Goal: Transaction & Acquisition: Purchase product/service

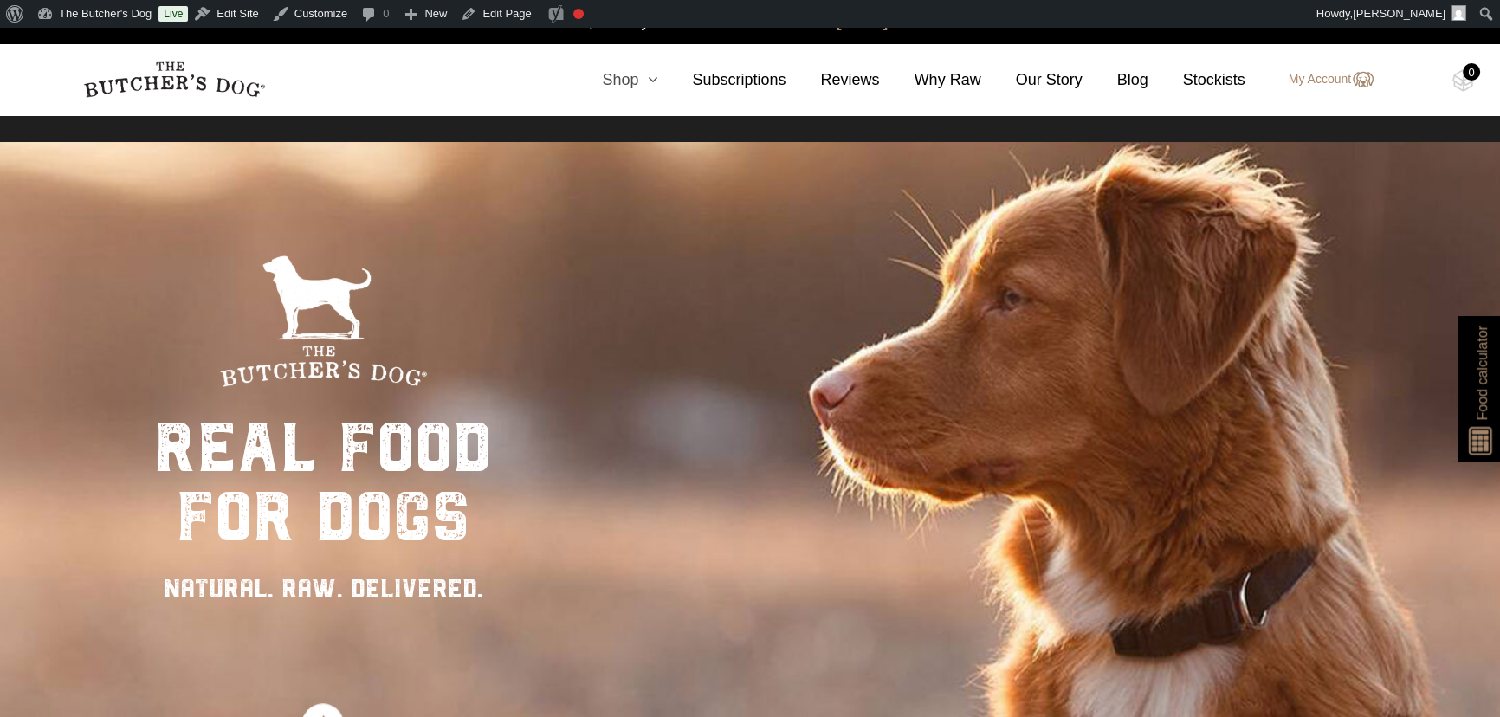
click at [637, 80] on link "Shop" at bounding box center [612, 79] width 90 height 23
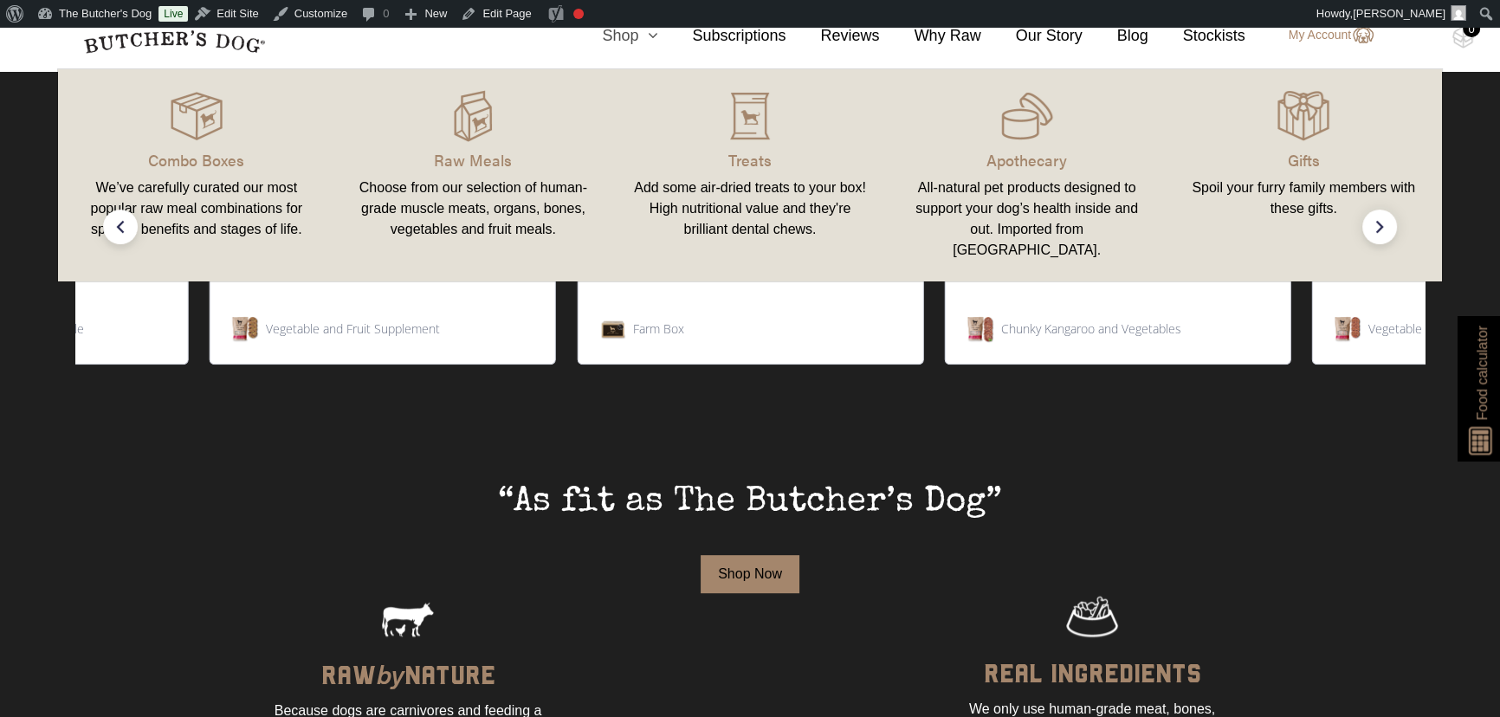
scroll to position [132, 0]
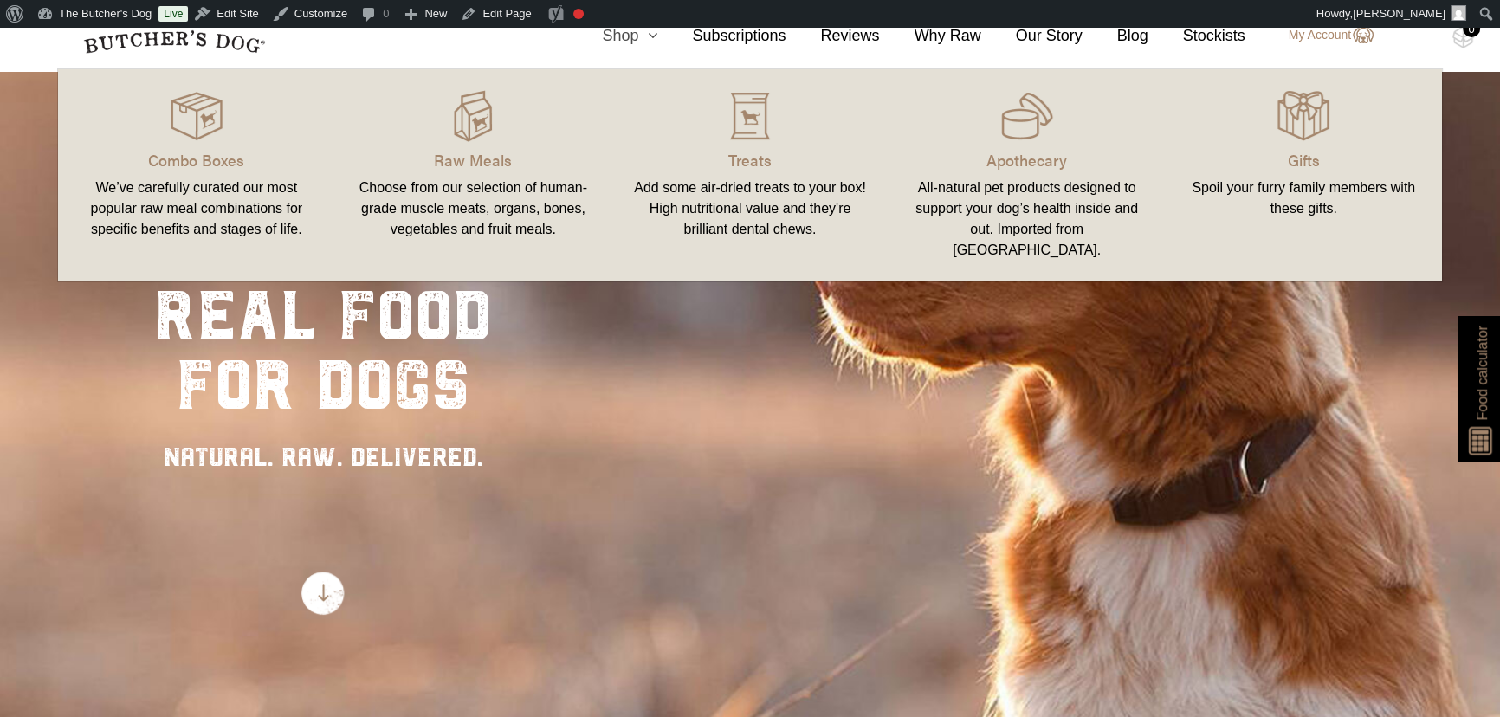
click at [638, 33] on link "Shop" at bounding box center [612, 35] width 90 height 23
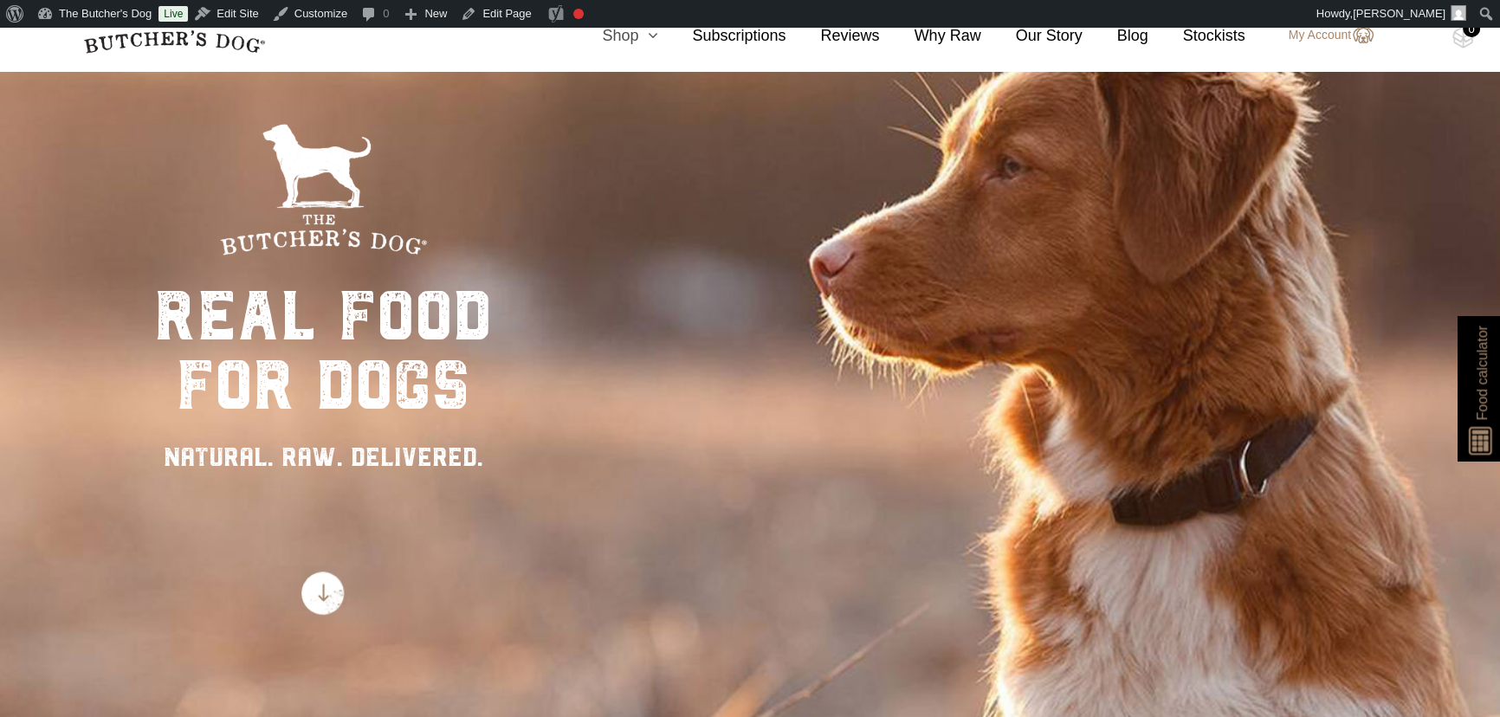
click at [634, 37] on link "Shop" at bounding box center [612, 35] width 90 height 23
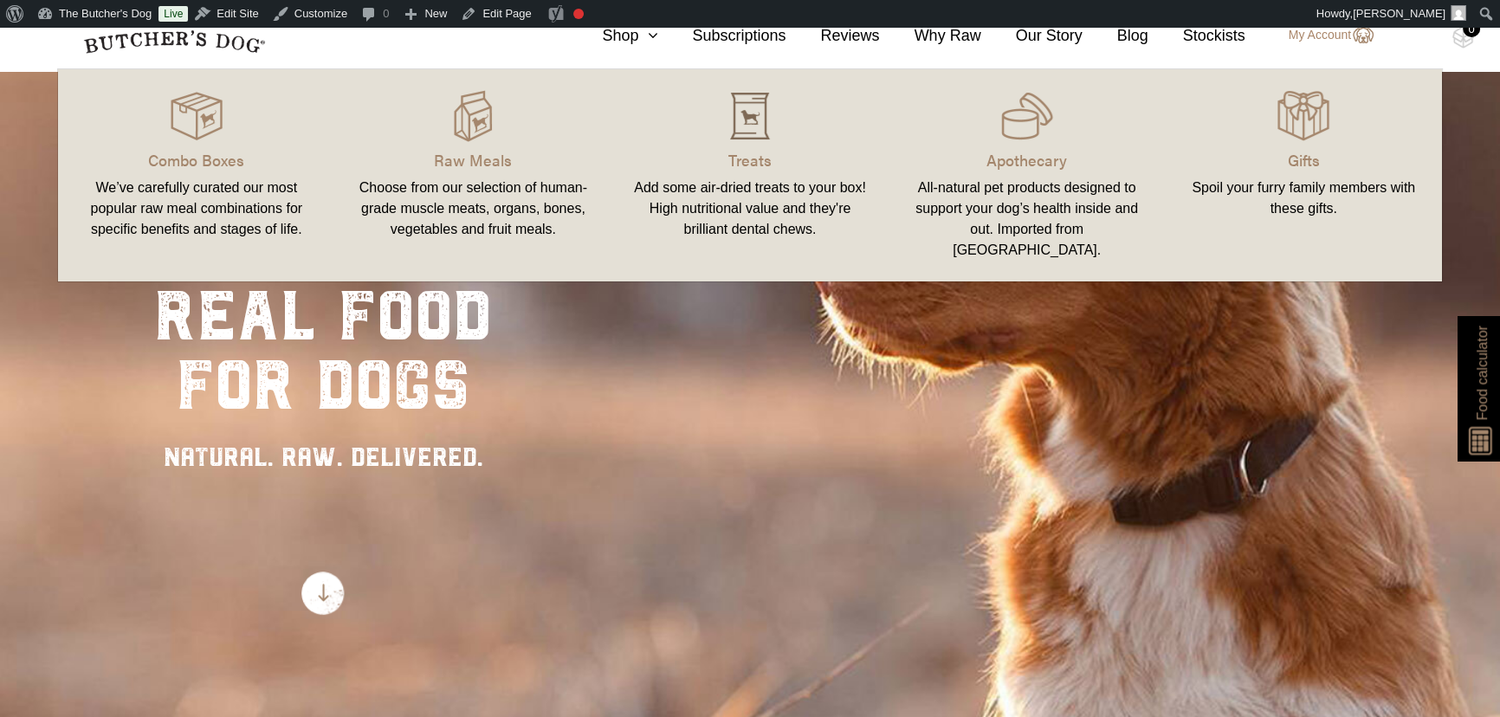
click at [748, 117] on img at bounding box center [750, 116] width 52 height 52
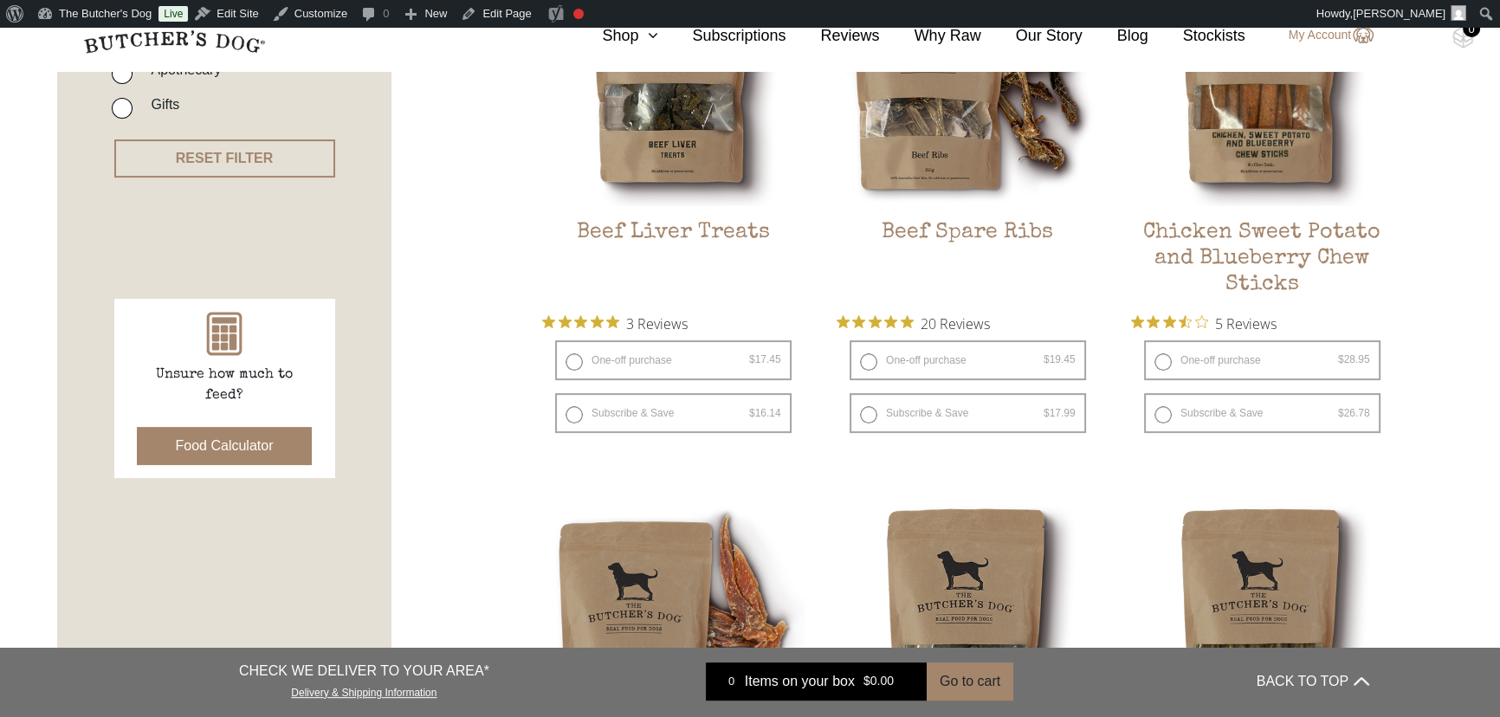
scroll to position [630, 0]
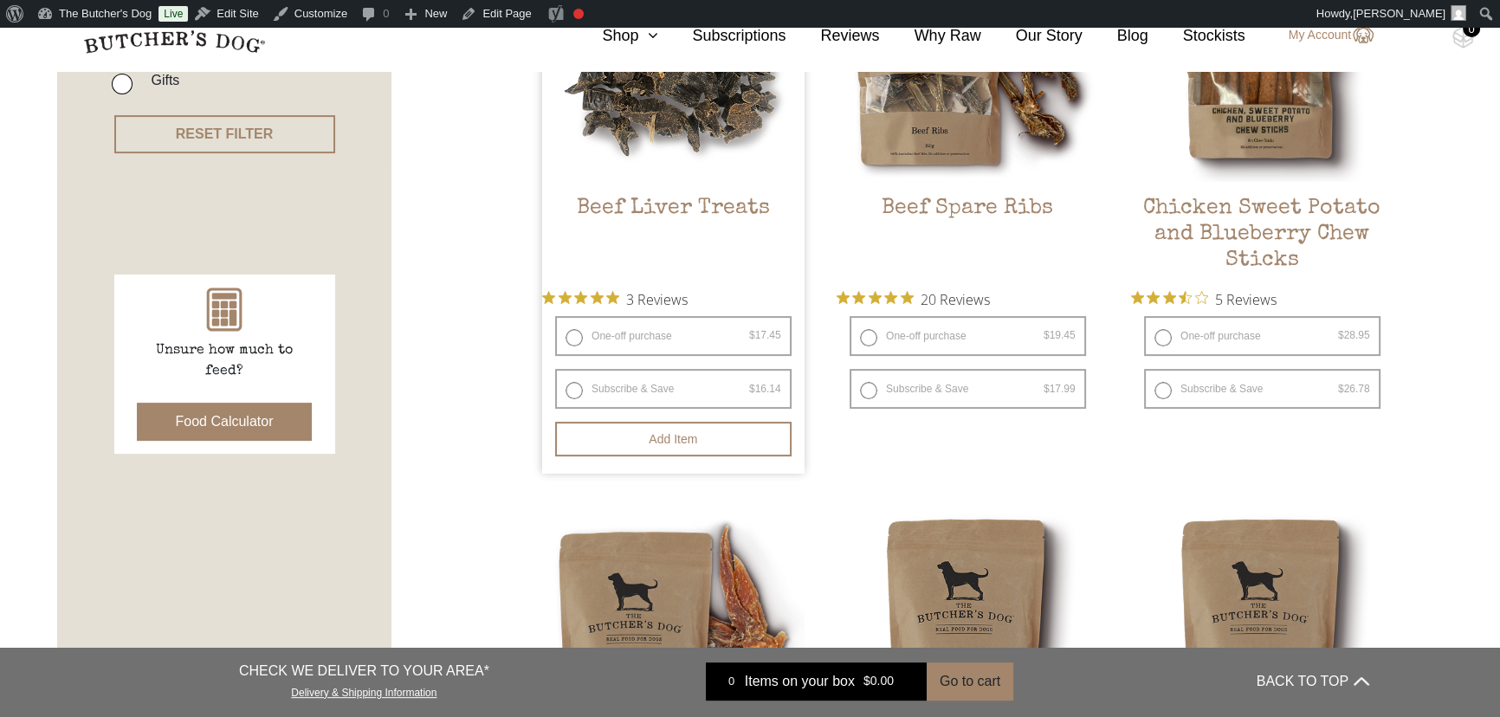
click at [571, 335] on label "One-off purchase $ 17.45 — or subscribe and save 7.5%" at bounding box center [673, 336] width 237 height 40
radio input "true"
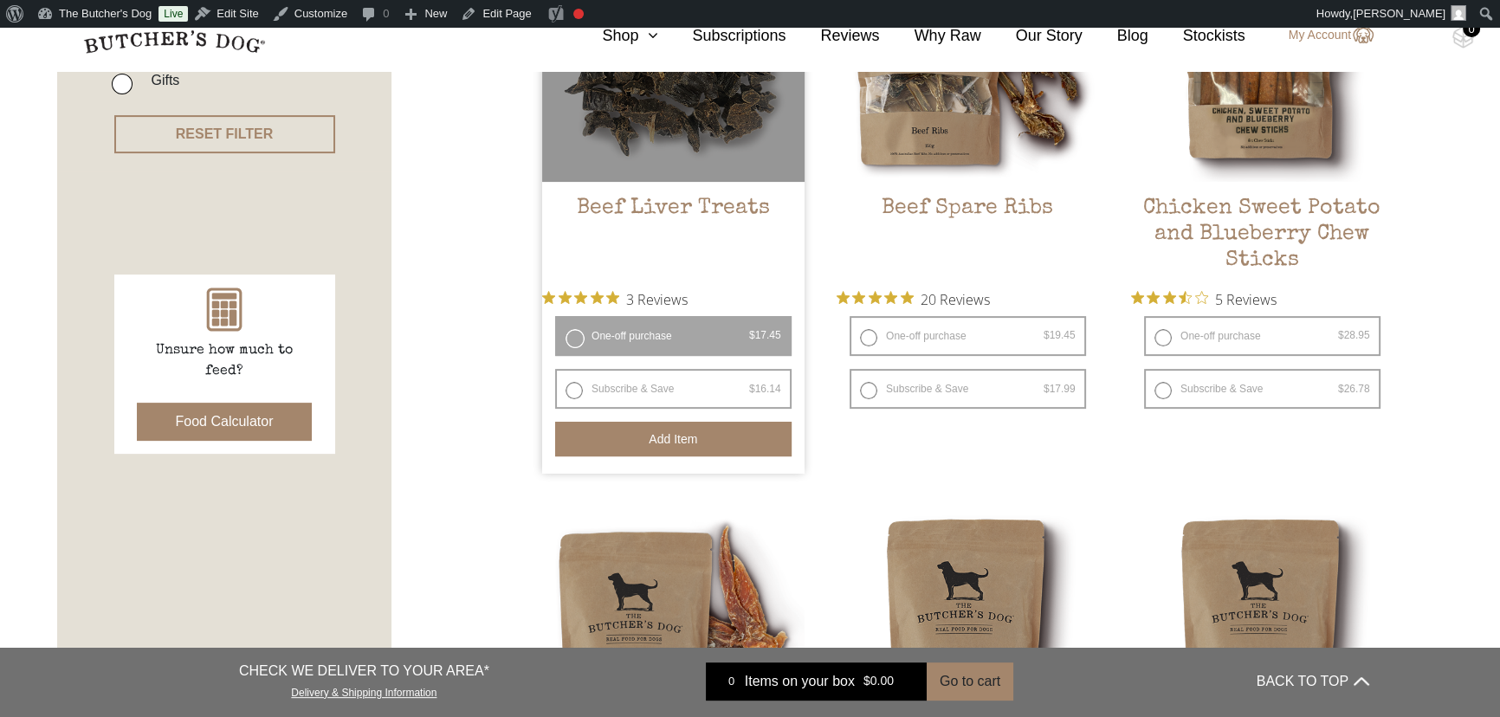
click at [708, 437] on button "Add item" at bounding box center [673, 439] width 237 height 35
click at [658, 442] on button "Add item" at bounding box center [673, 439] width 237 height 35
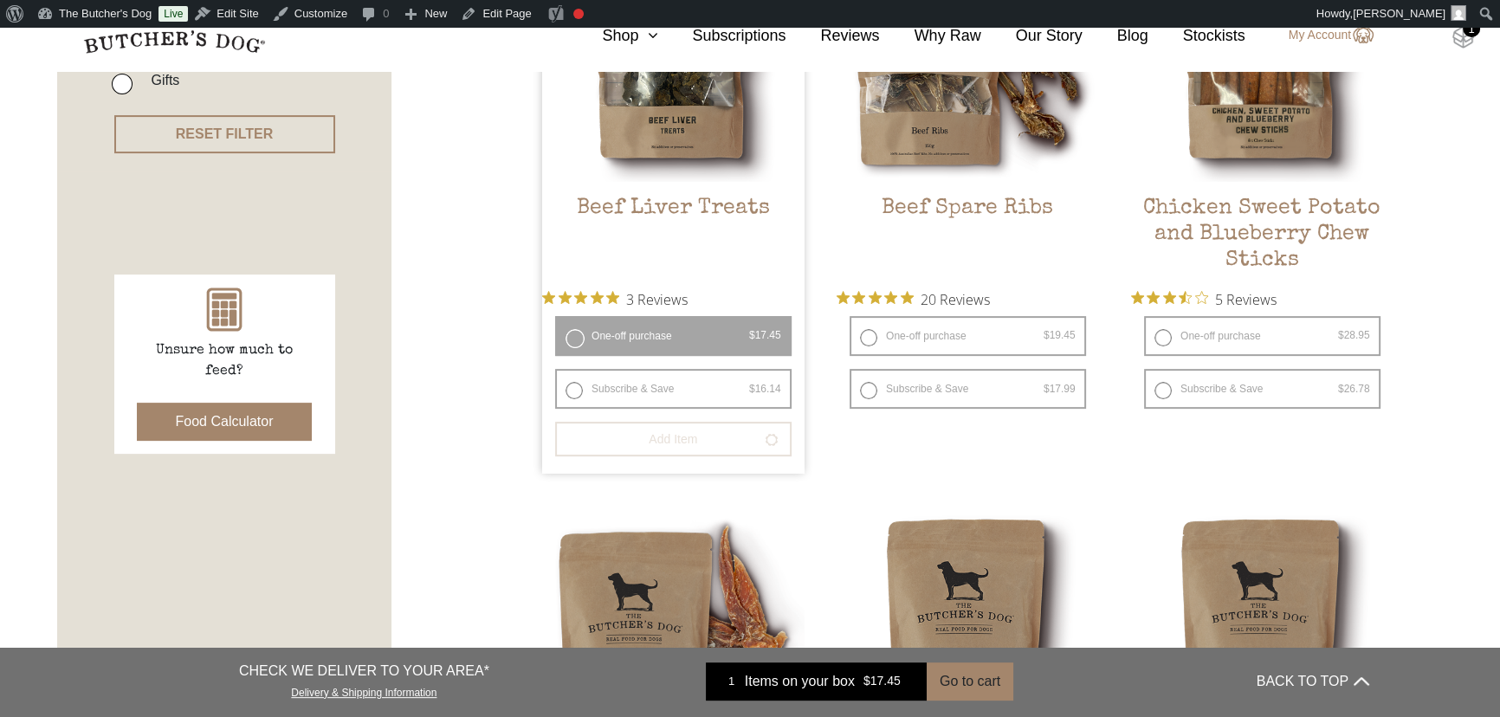
click at [1461, 37] on img at bounding box center [1464, 37] width 22 height 23
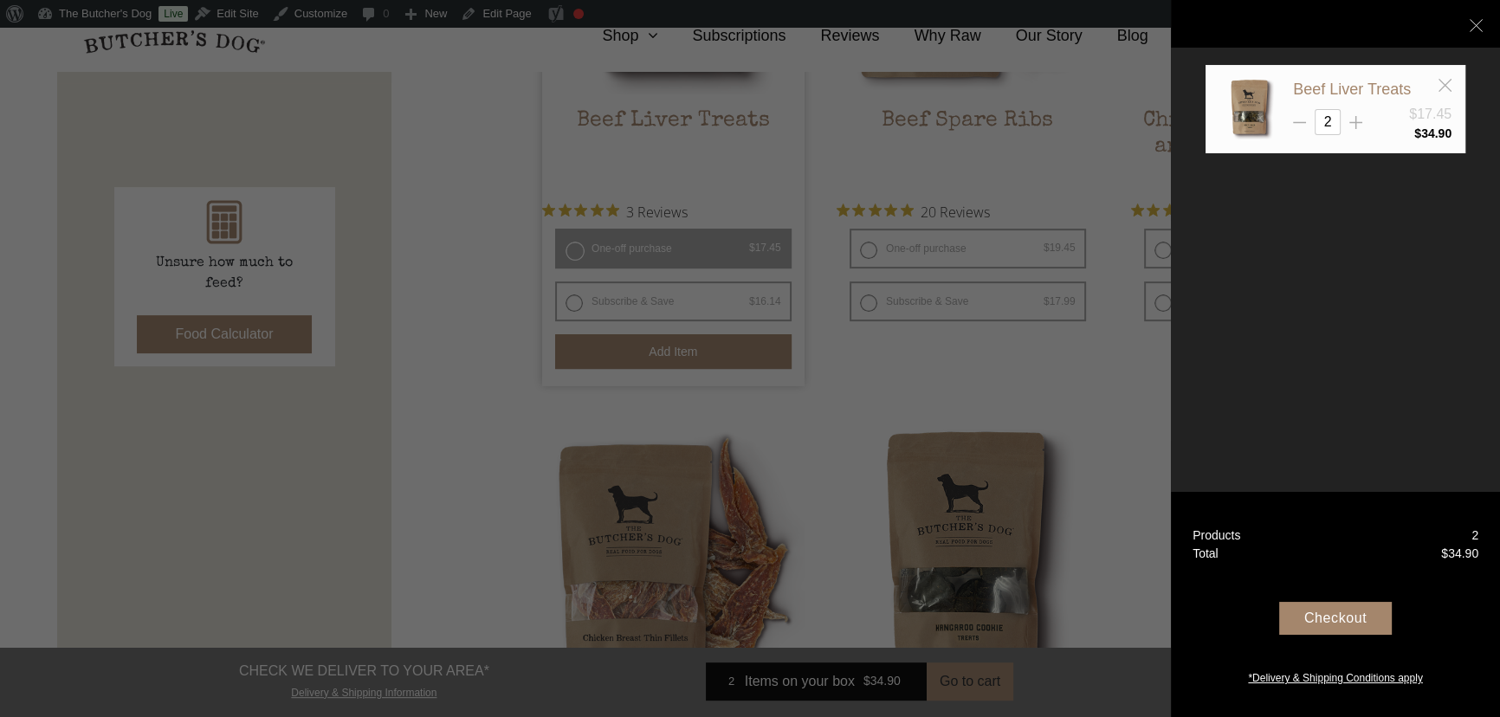
scroll to position [866, 0]
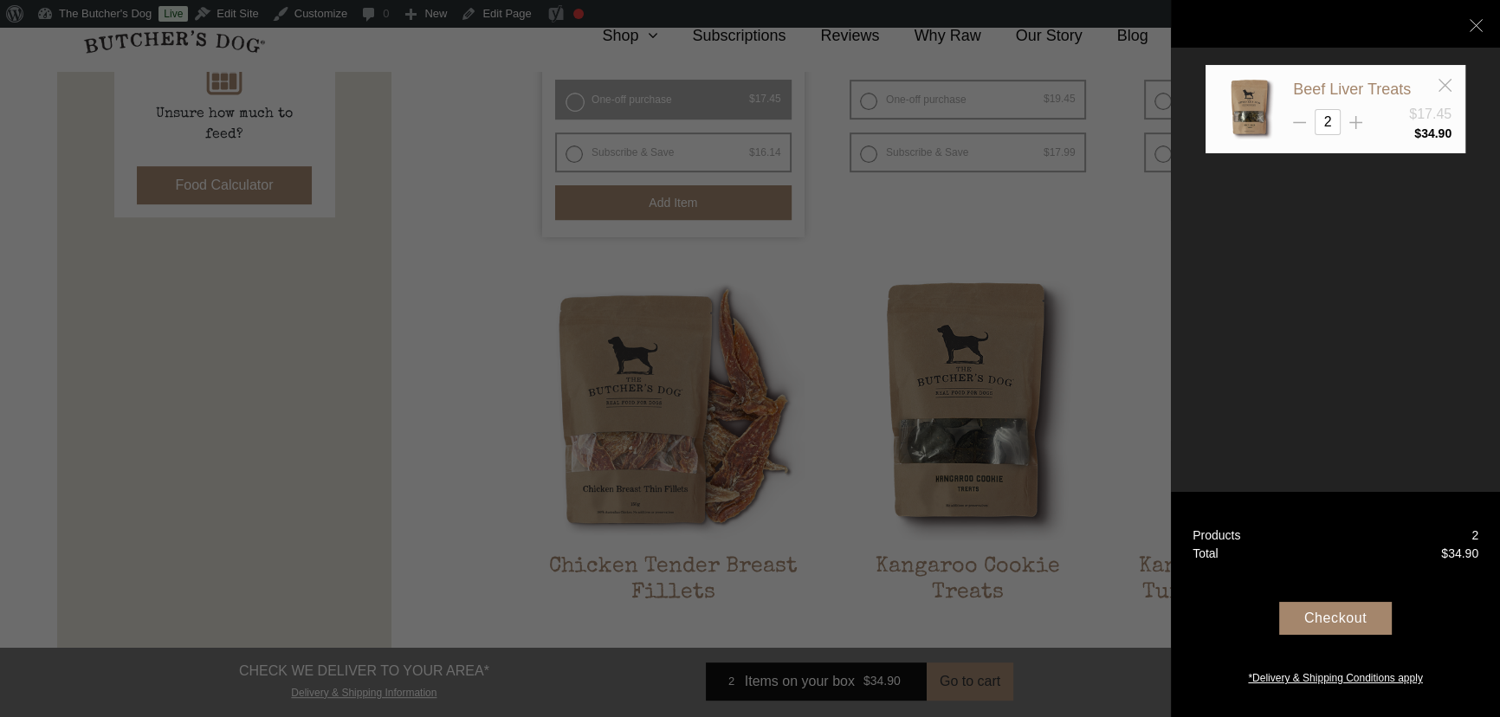
click at [1345, 616] on div "Checkout" at bounding box center [1336, 618] width 113 height 33
